Goal: Navigation & Orientation: Find specific page/section

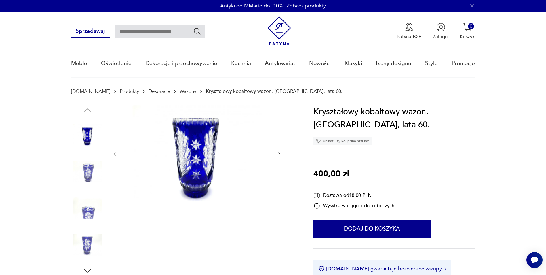
click at [83, 173] on img at bounding box center [87, 171] width 33 height 33
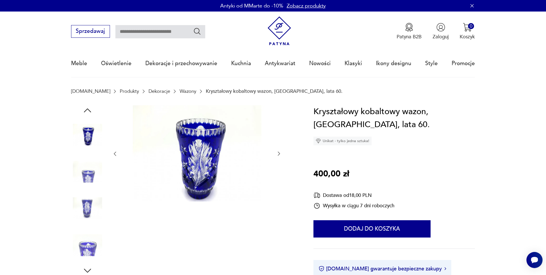
click at [88, 216] on img at bounding box center [87, 208] width 33 height 33
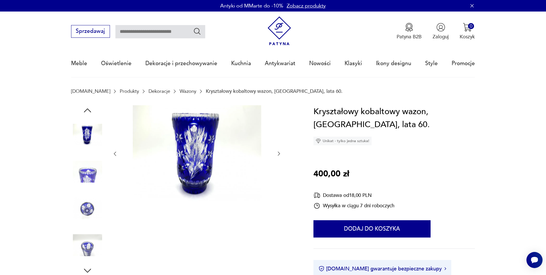
click at [88, 213] on img at bounding box center [87, 208] width 33 height 33
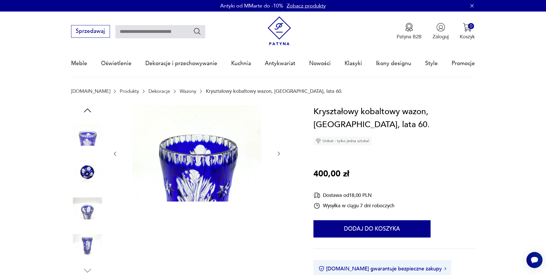
click at [90, 240] on img at bounding box center [87, 244] width 33 height 33
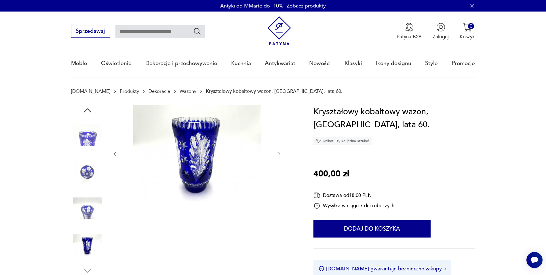
click at [180, 90] on link "Wazony" at bounding box center [188, 90] width 17 height 5
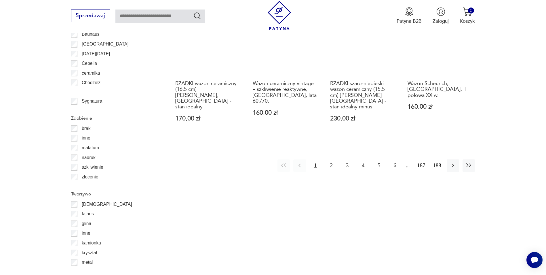
scroll to position [742, 0]
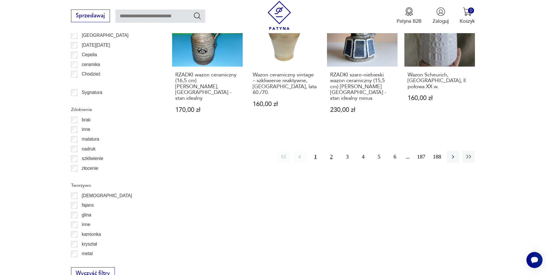
click at [328, 151] on button "2" at bounding box center [331, 157] width 12 height 12
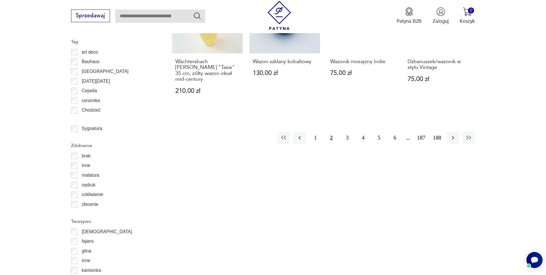
scroll to position [749, 0]
